Goal: Book appointment/travel/reservation

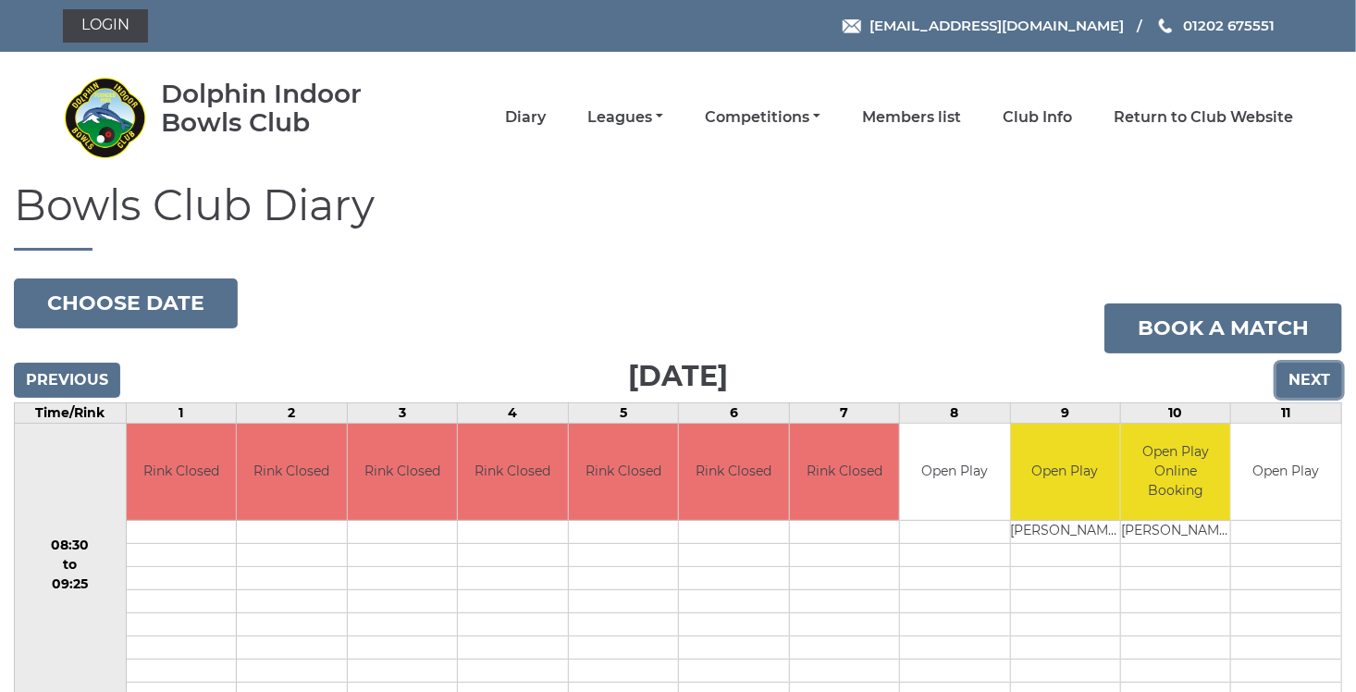
click at [1311, 380] on input "Next" at bounding box center [1310, 380] width 66 height 35
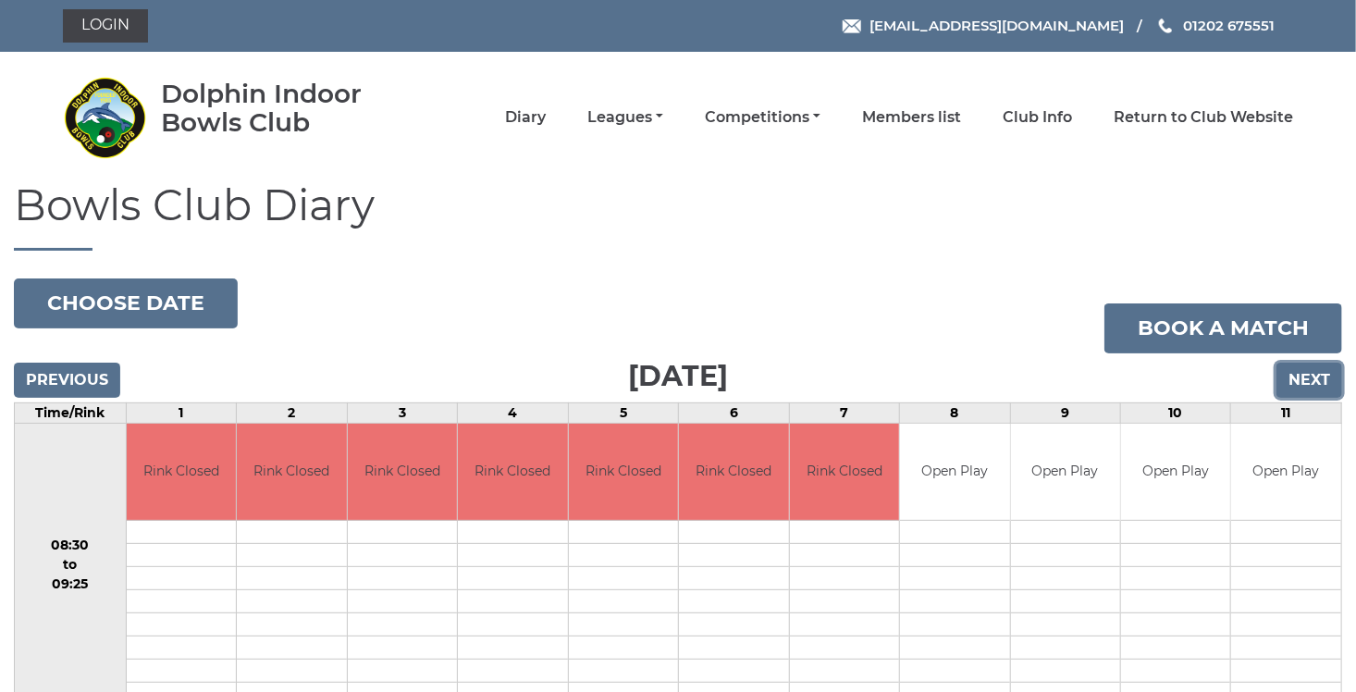
click at [1311, 380] on input "Next" at bounding box center [1310, 380] width 66 height 35
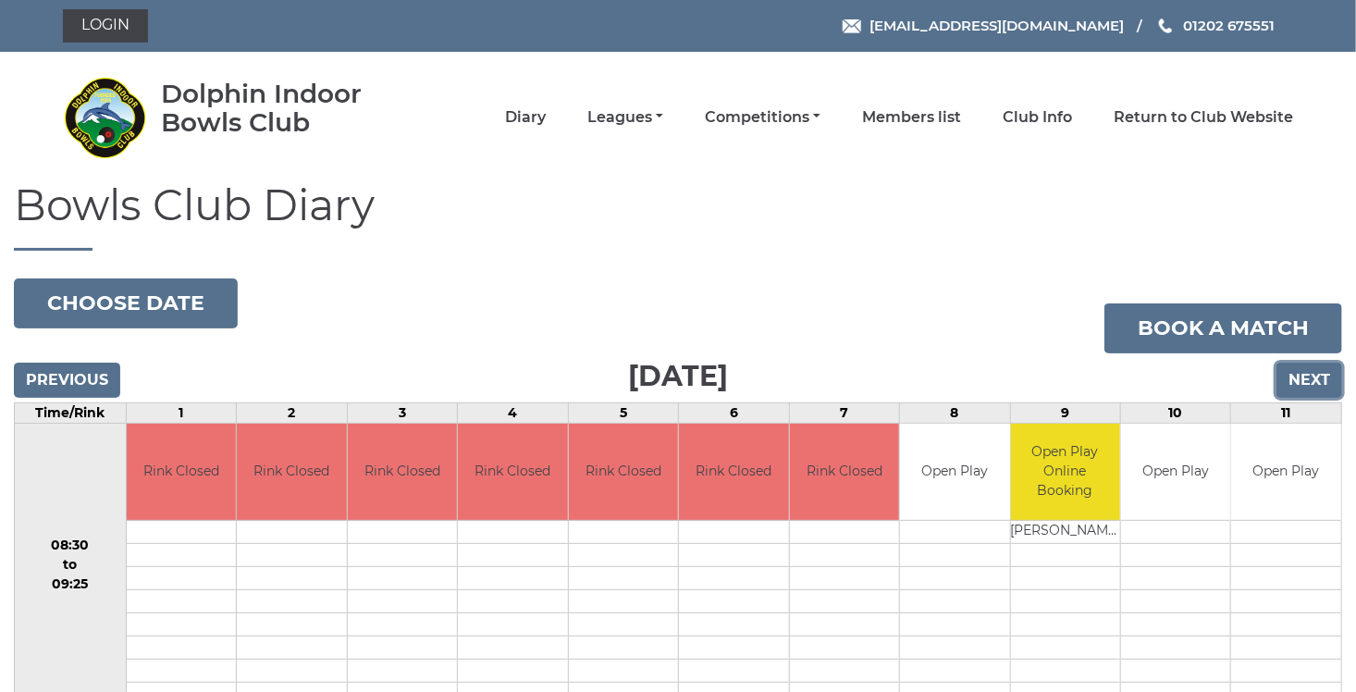
click at [1300, 387] on input "Next" at bounding box center [1310, 380] width 66 height 35
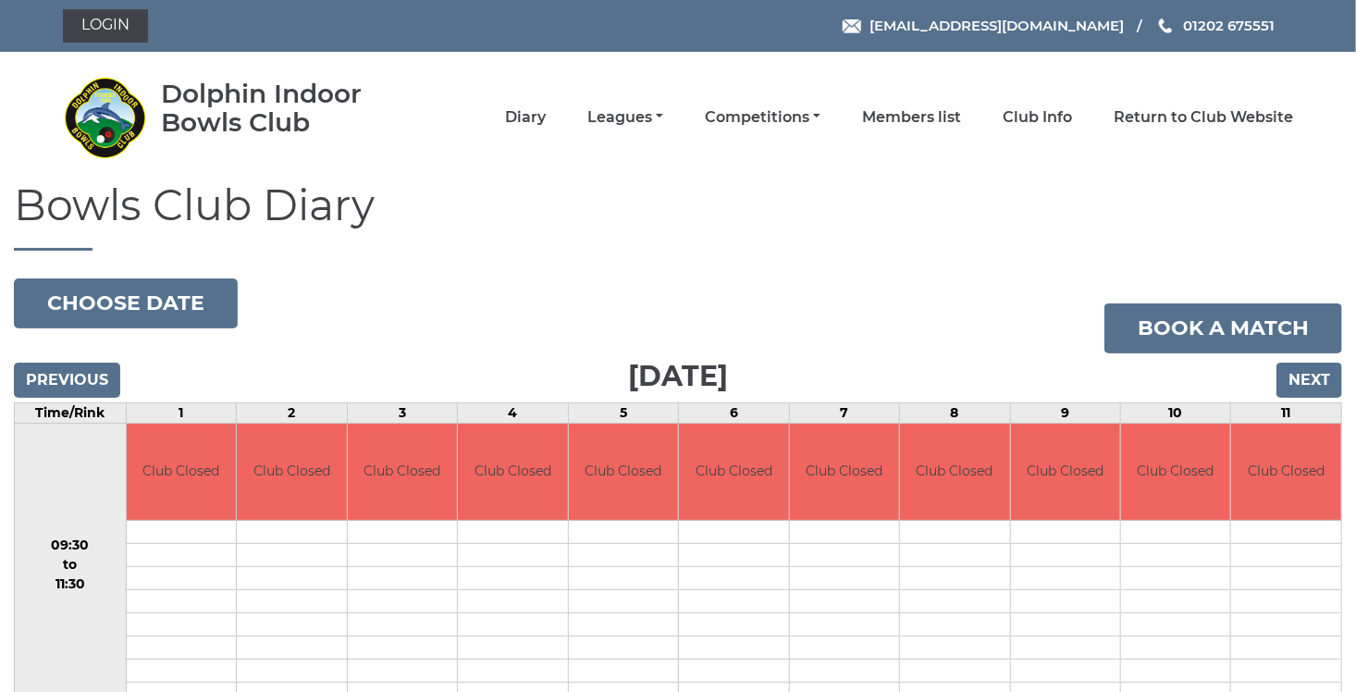
click at [1300, 387] on input "Next" at bounding box center [1310, 380] width 66 height 35
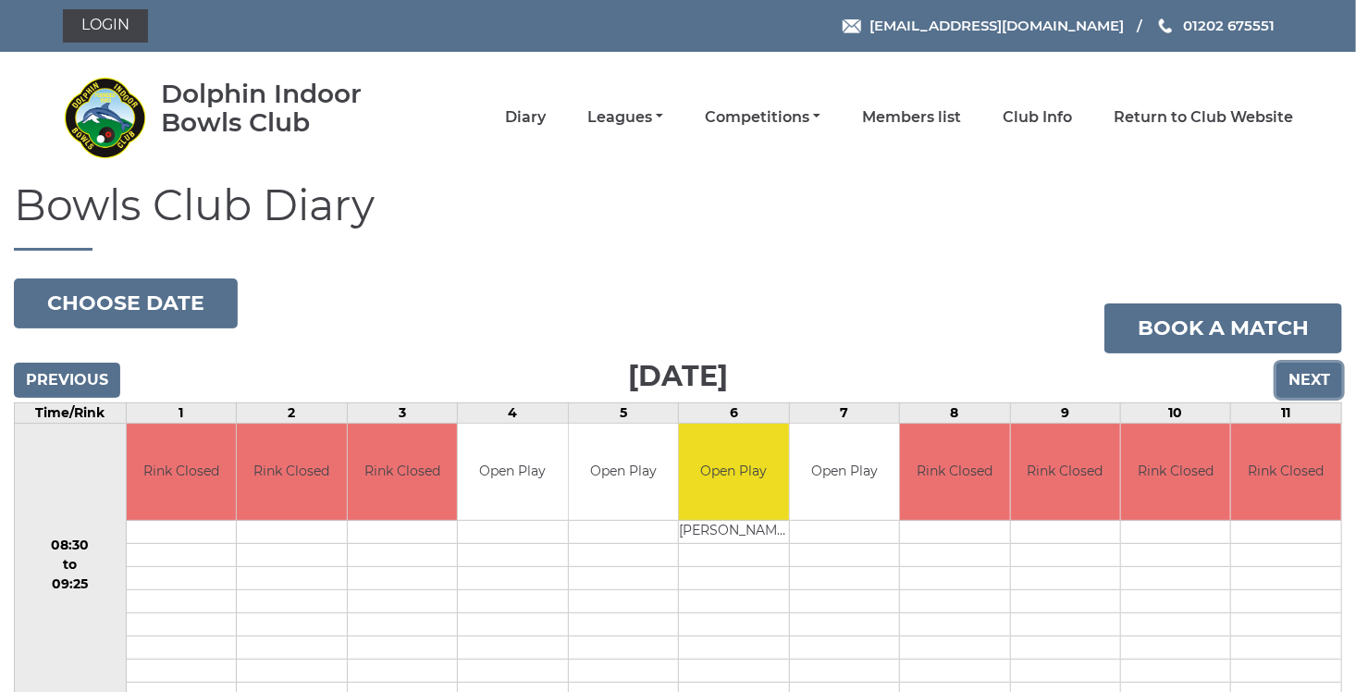
click at [1300, 387] on input "Next" at bounding box center [1310, 380] width 66 height 35
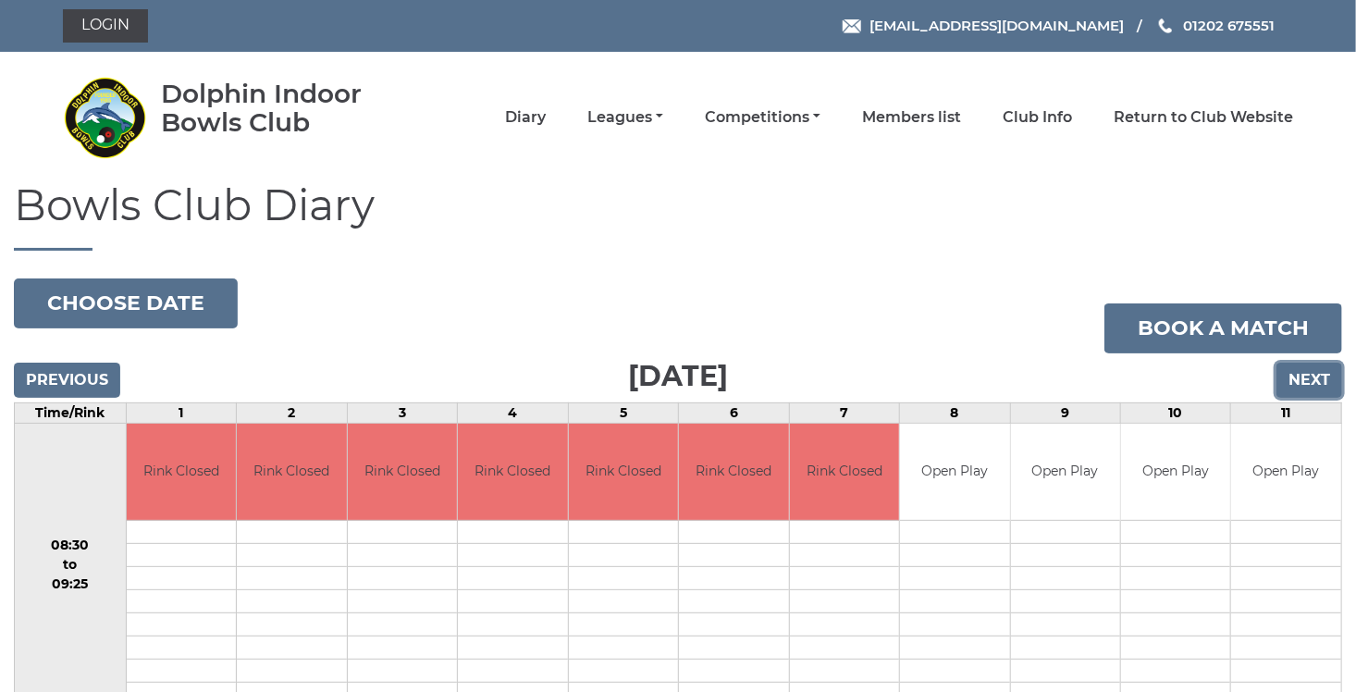
click at [1306, 387] on input "Next" at bounding box center [1310, 380] width 66 height 35
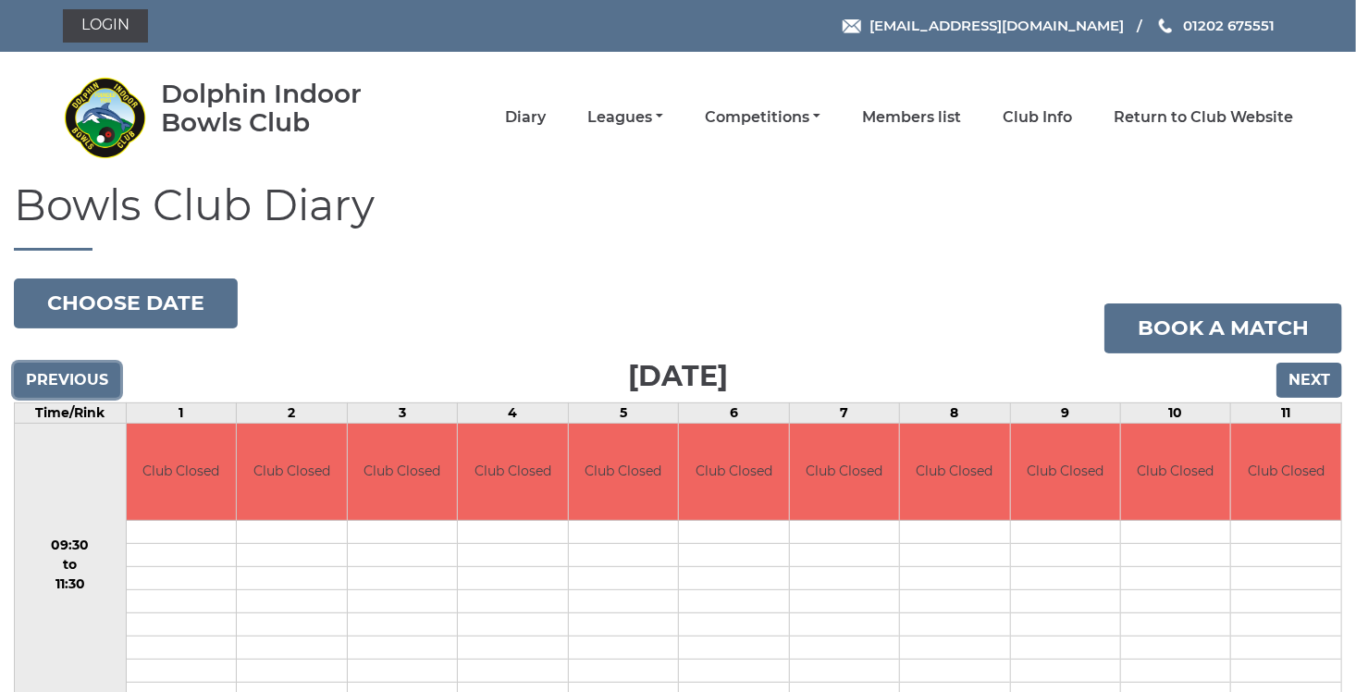
click at [56, 382] on input "Previous" at bounding box center [67, 380] width 106 height 35
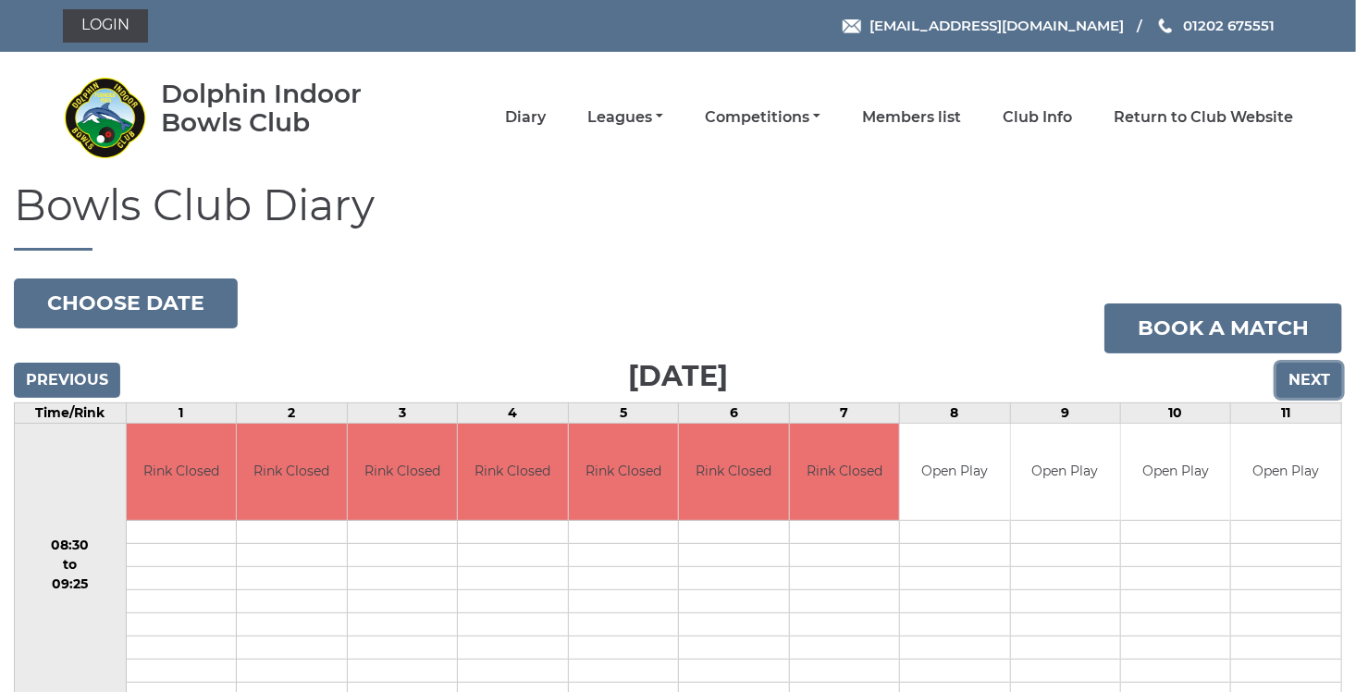
click at [1310, 377] on input "Next" at bounding box center [1310, 380] width 66 height 35
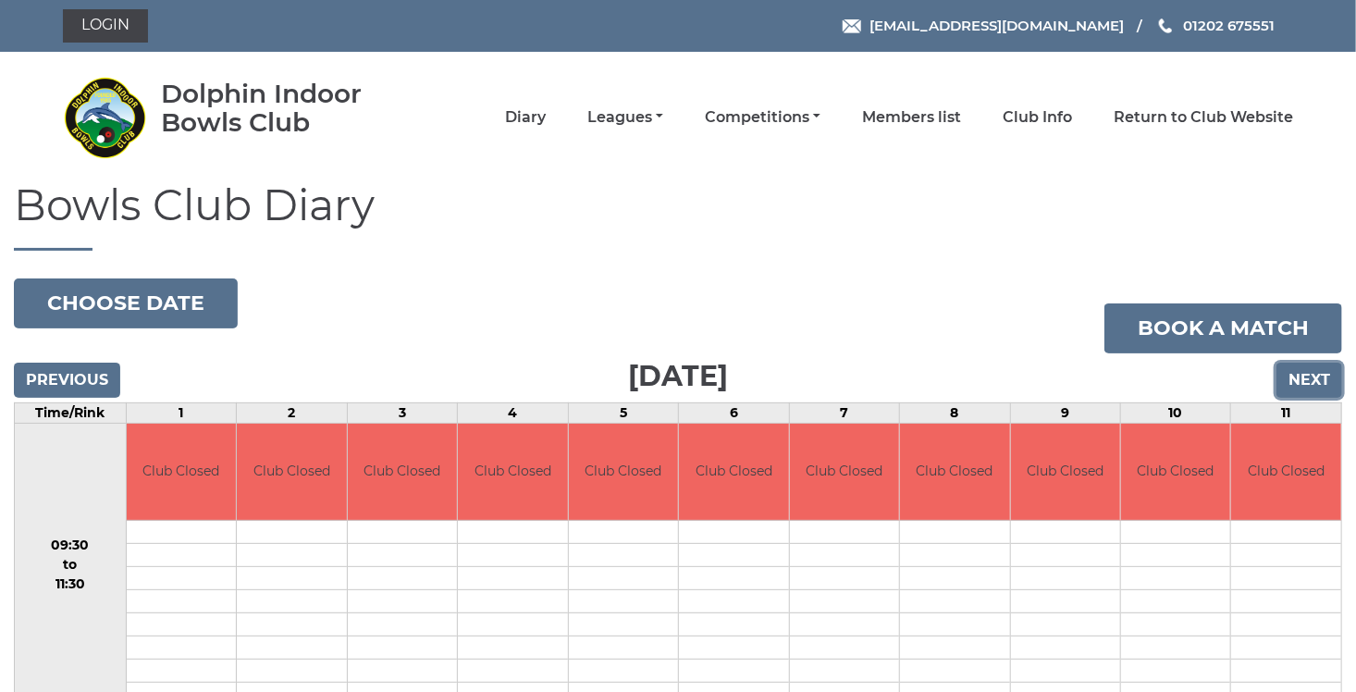
click at [1310, 377] on input "Next" at bounding box center [1310, 380] width 66 height 35
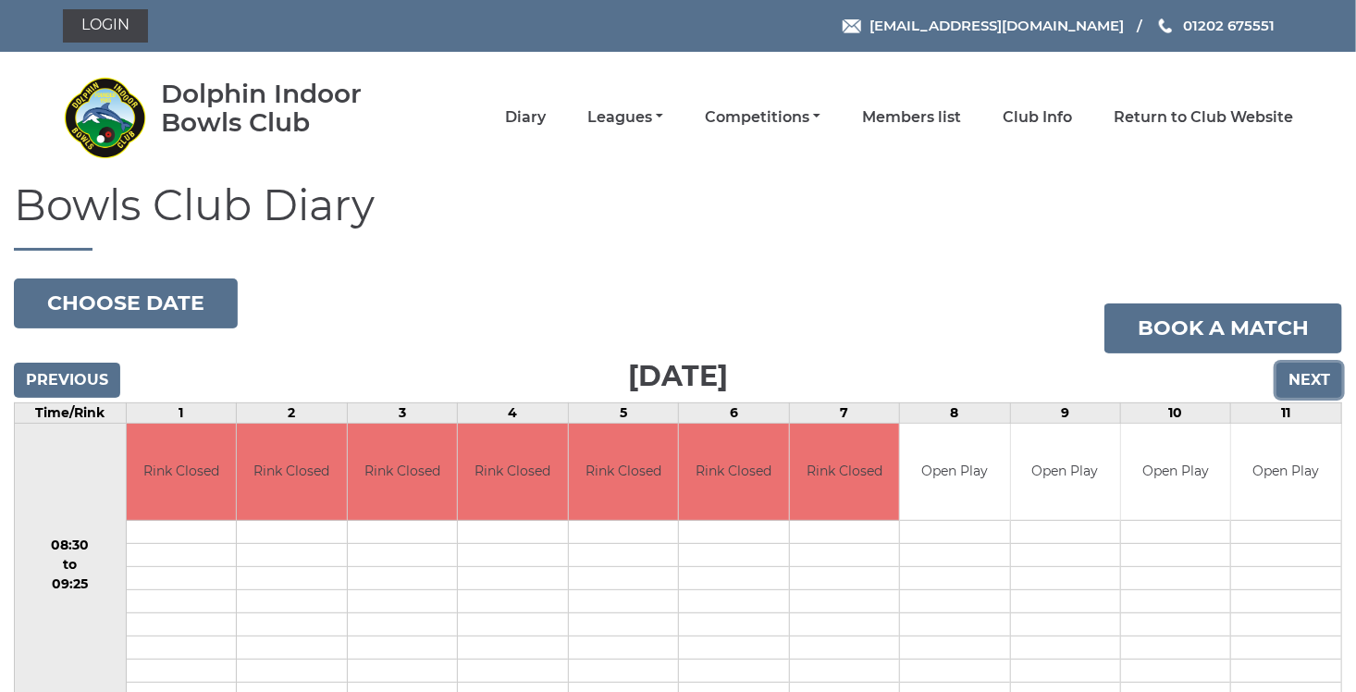
click at [1310, 377] on input "Next" at bounding box center [1310, 380] width 66 height 35
click at [1318, 390] on input "Next" at bounding box center [1310, 380] width 66 height 35
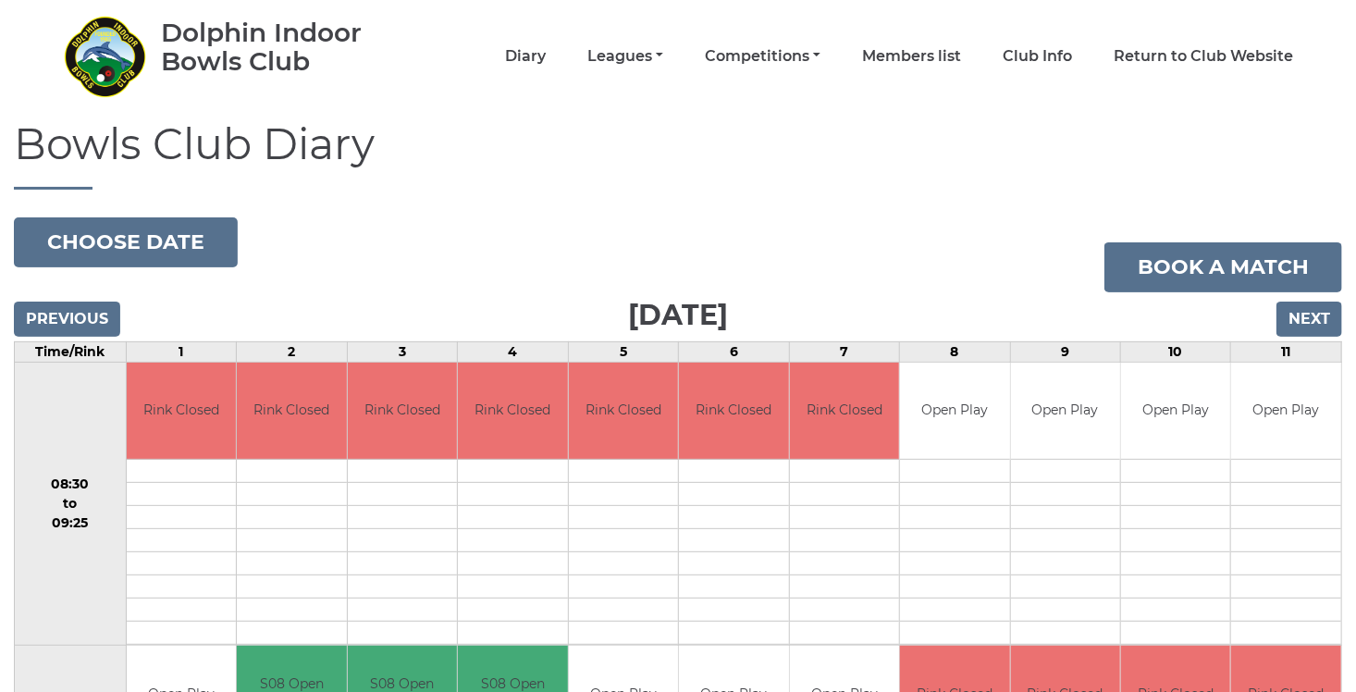
scroll to position [49, 0]
